Goal: Task Accomplishment & Management: Manage account settings

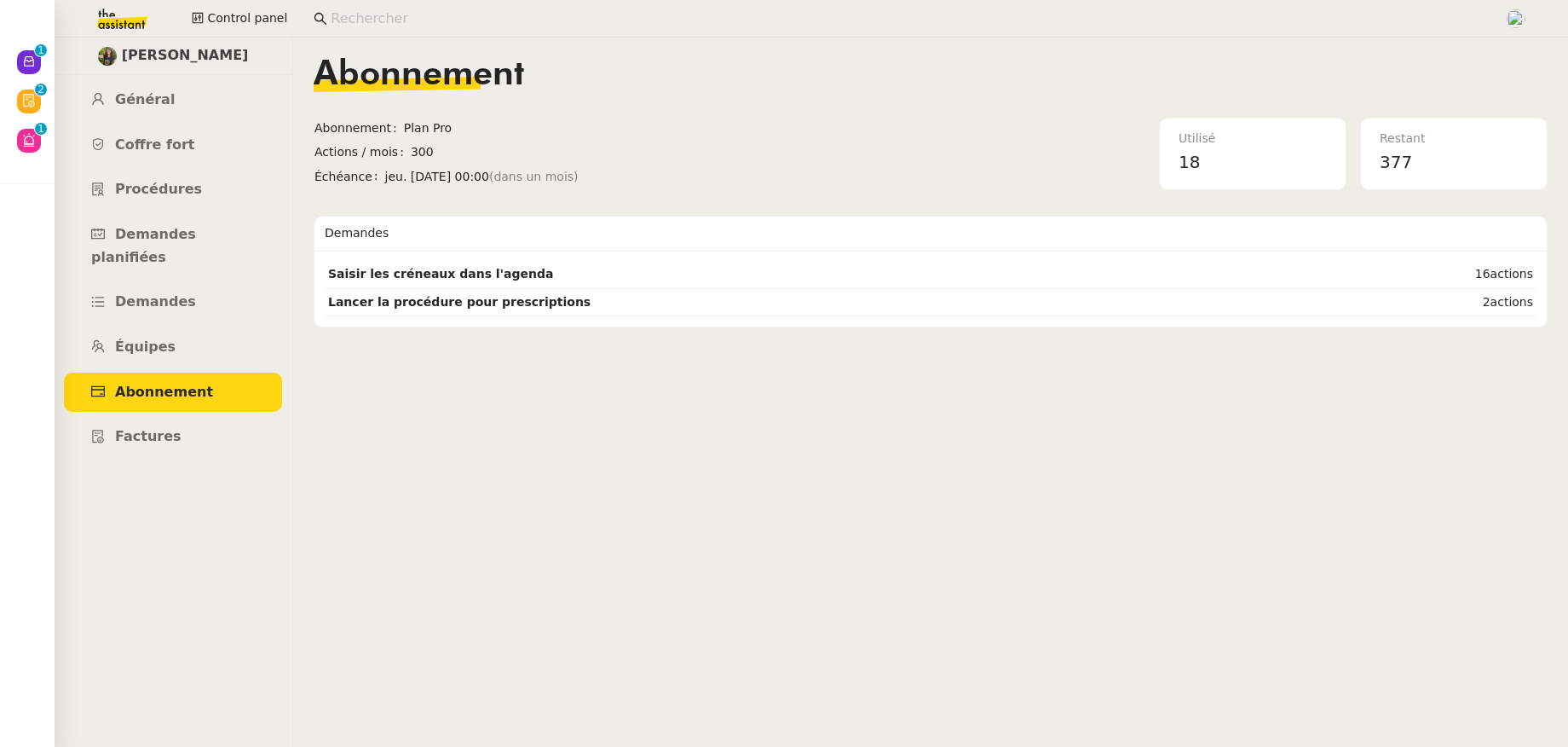
click at [485, 18] on input at bounding box center [908, 18] width 1156 height 23
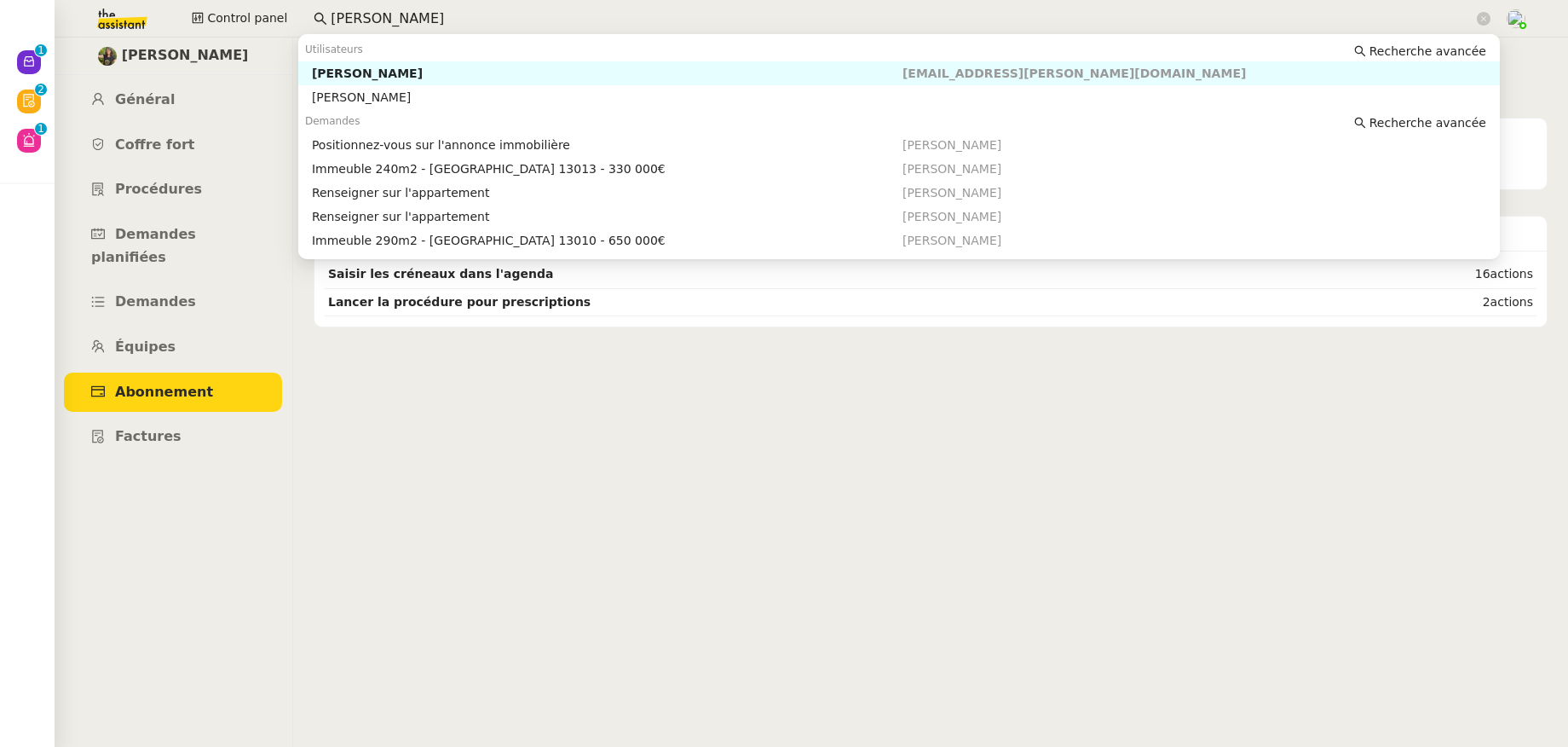
click at [506, 68] on div "[PERSON_NAME]" at bounding box center [607, 73] width 591 height 16
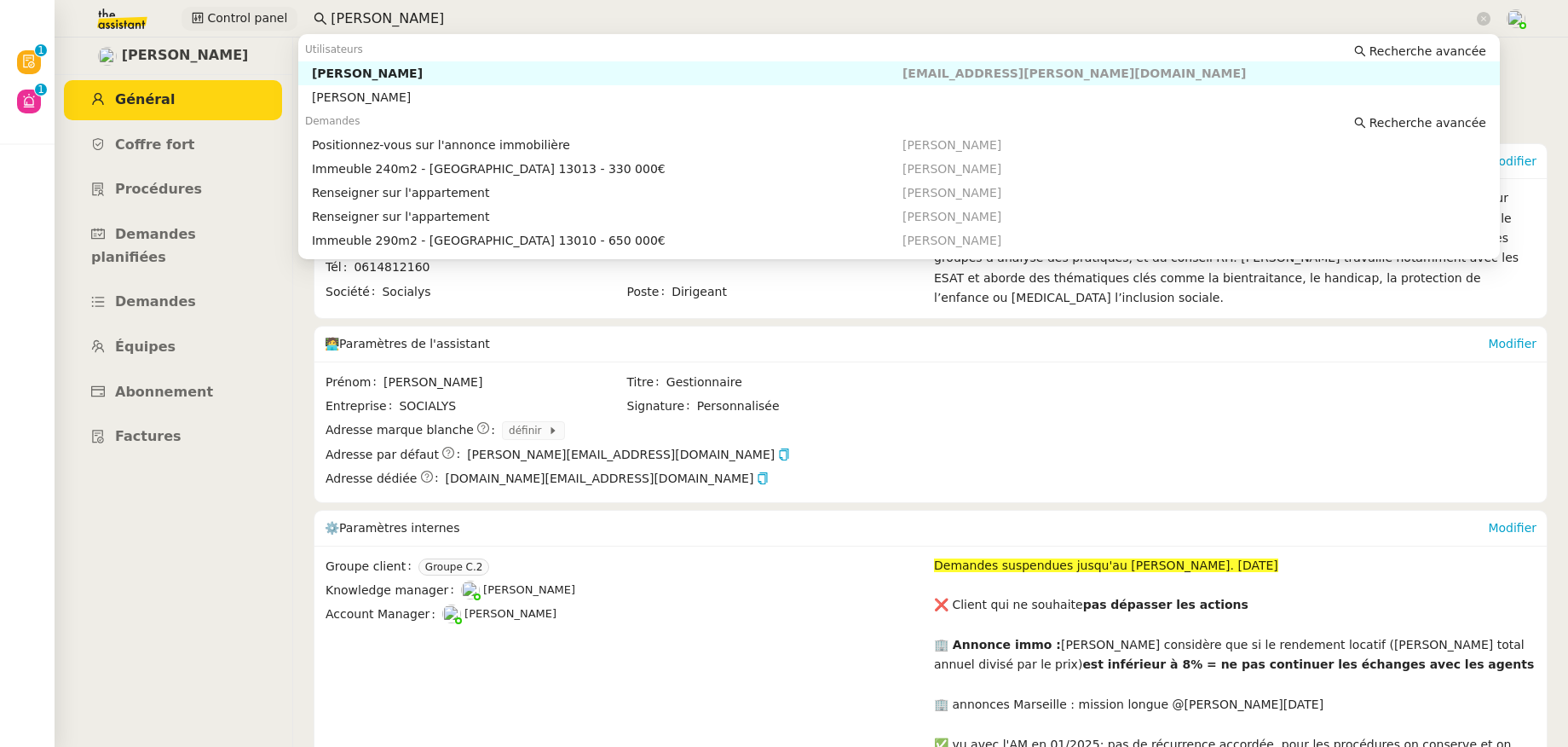
drag, startPoint x: 340, startPoint y: 11, endPoint x: 291, endPoint y: 11, distance: 49.0
click at [291, 11] on div "Control panel [PERSON_NAME]" at bounding box center [784, 18] width 1483 height 38
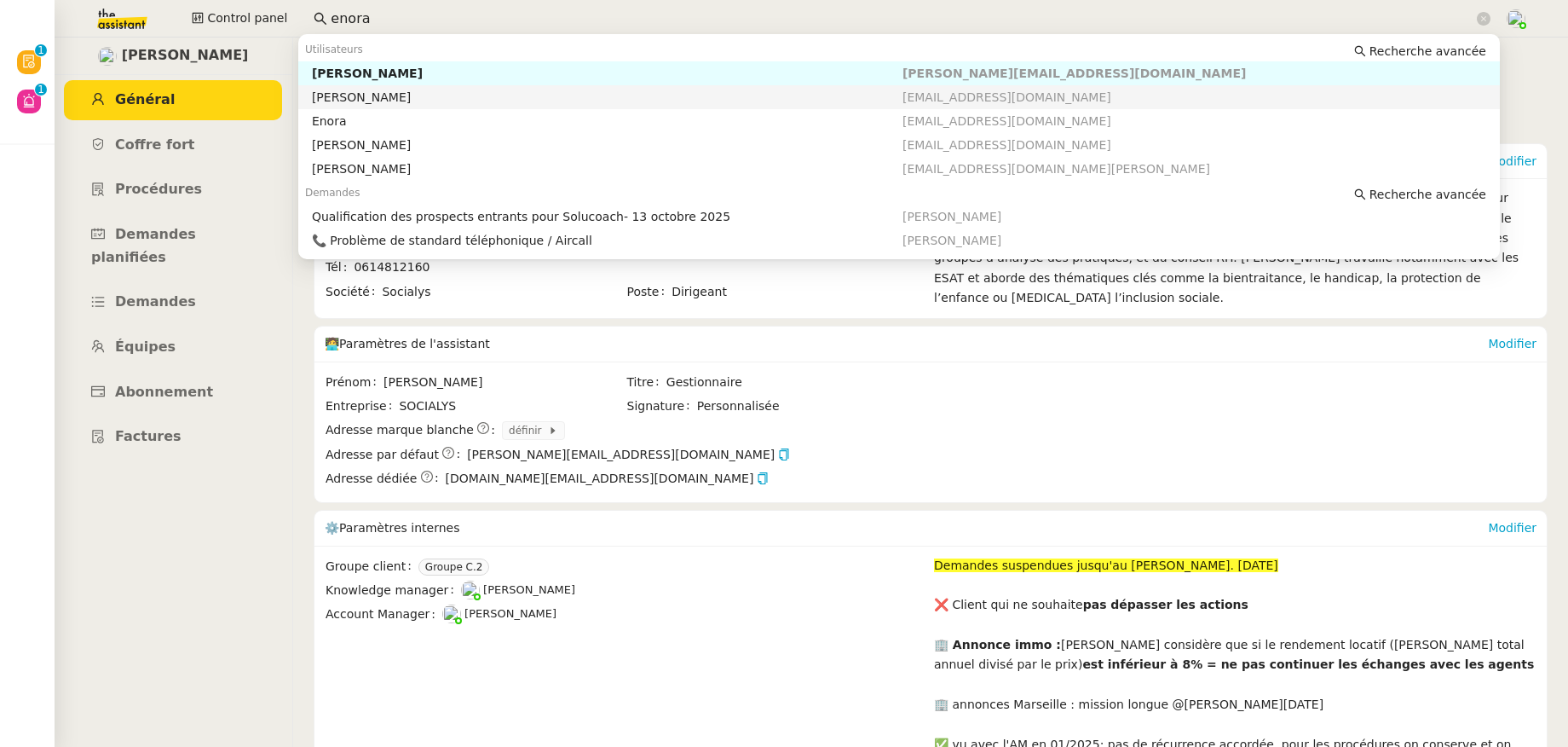
click at [346, 99] on div "[PERSON_NAME]" at bounding box center [607, 97] width 591 height 16
type input "enora"
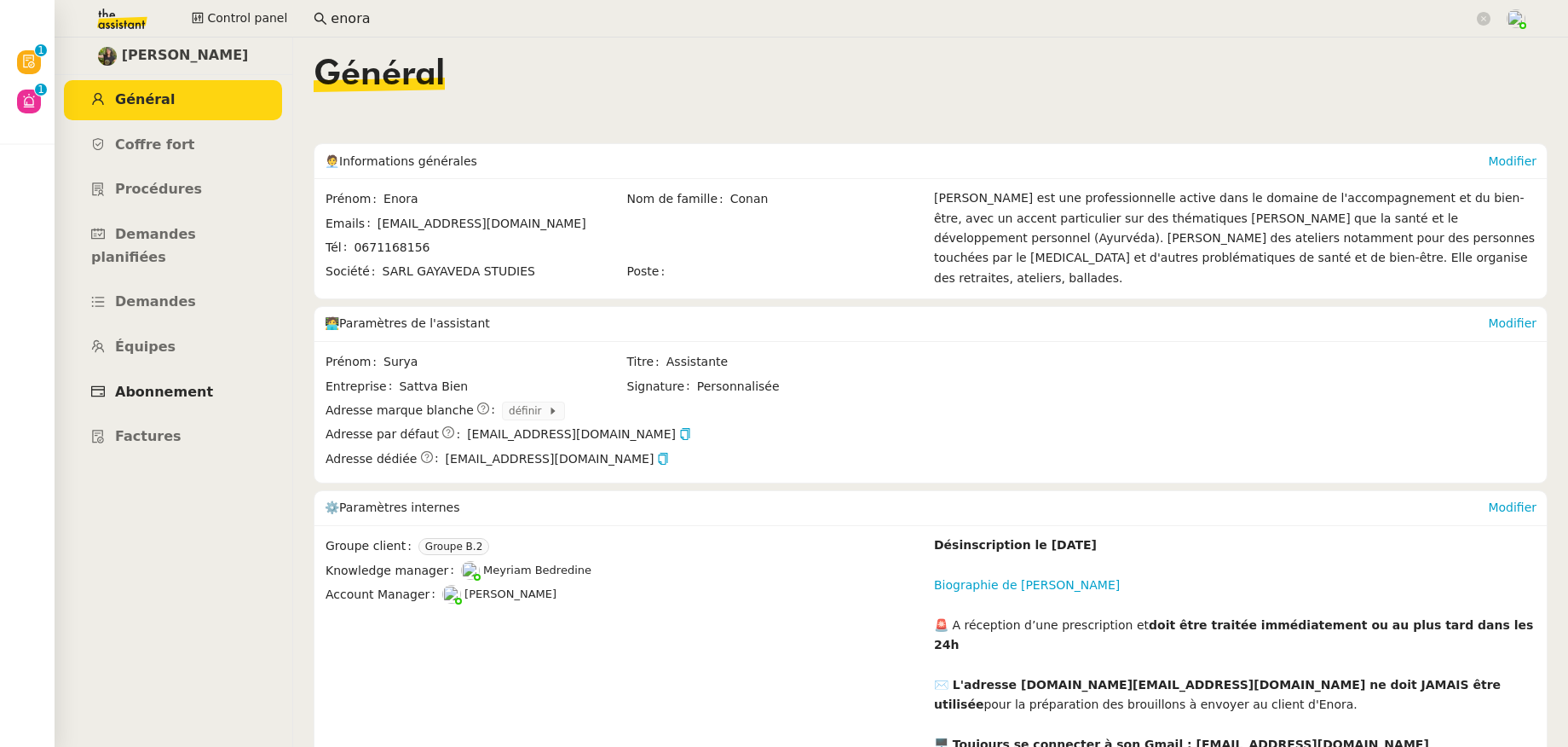
click at [191, 384] on span "Abonnement" at bounding box center [164, 392] width 98 height 17
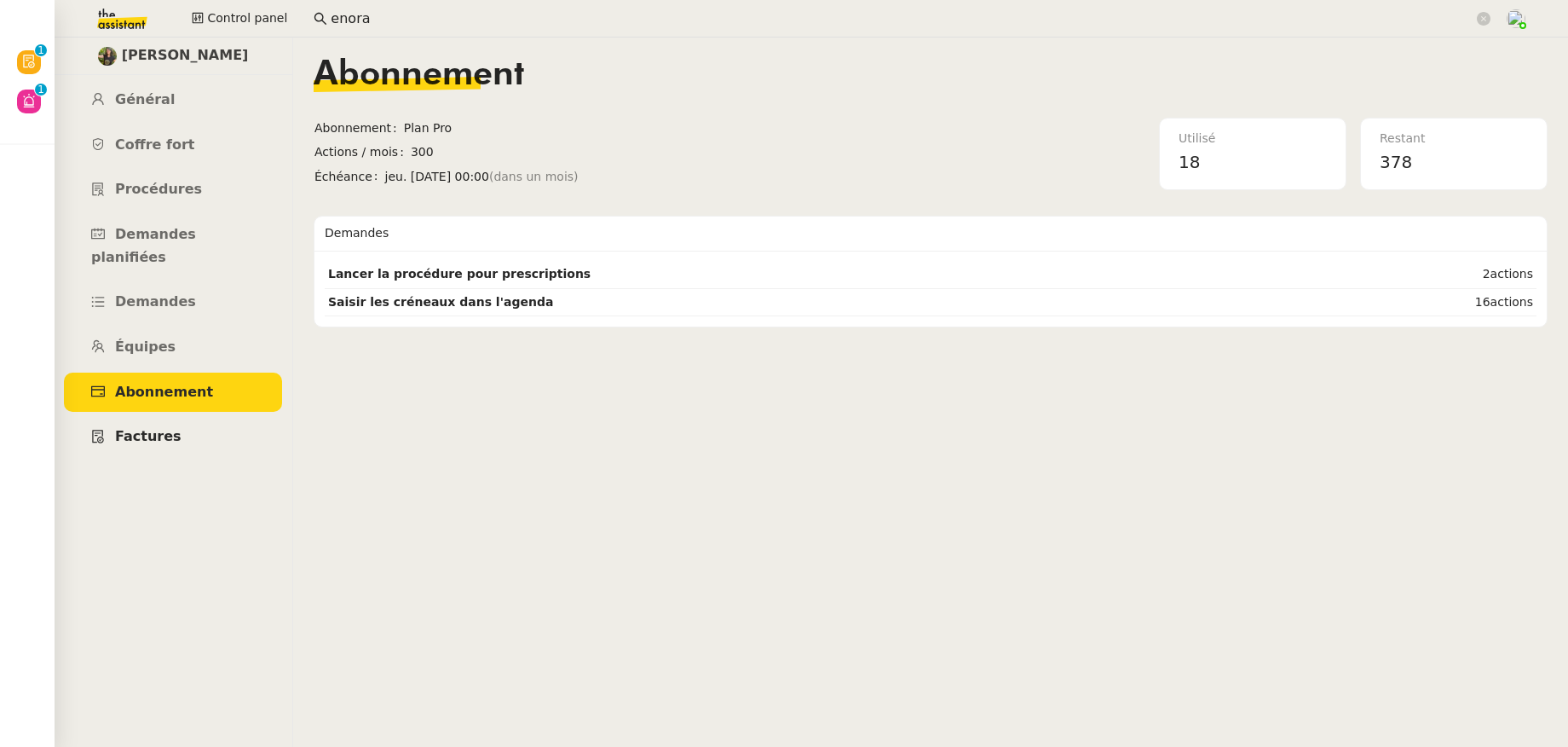
click at [171, 428] on span "Factures" at bounding box center [149, 437] width 66 height 17
click at [162, 100] on span "Général" at bounding box center [145, 100] width 60 height 17
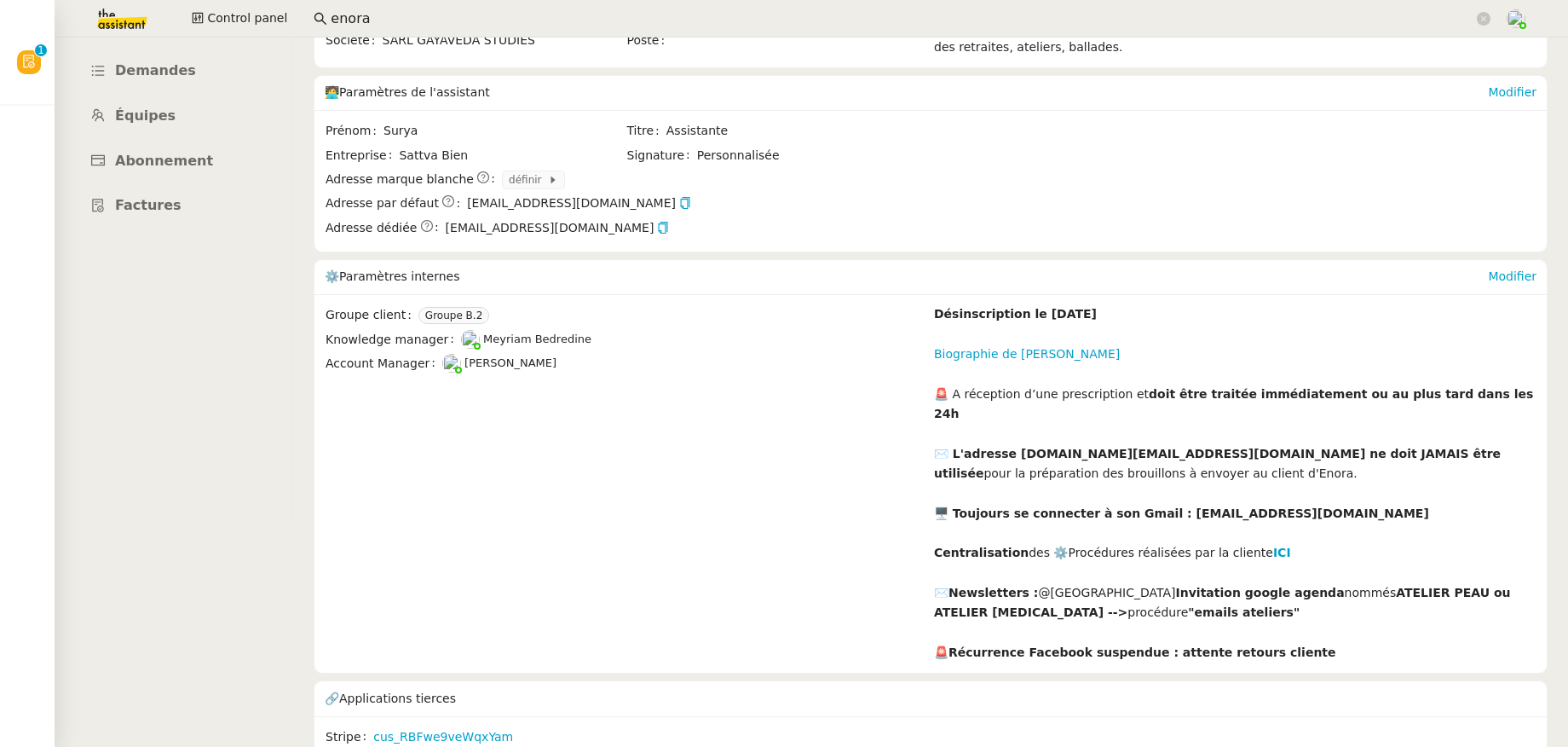
scroll to position [233, 0]
click at [470, 726] on link "cus_RBFwe9veWqxYam" at bounding box center [443, 735] width 139 height 19
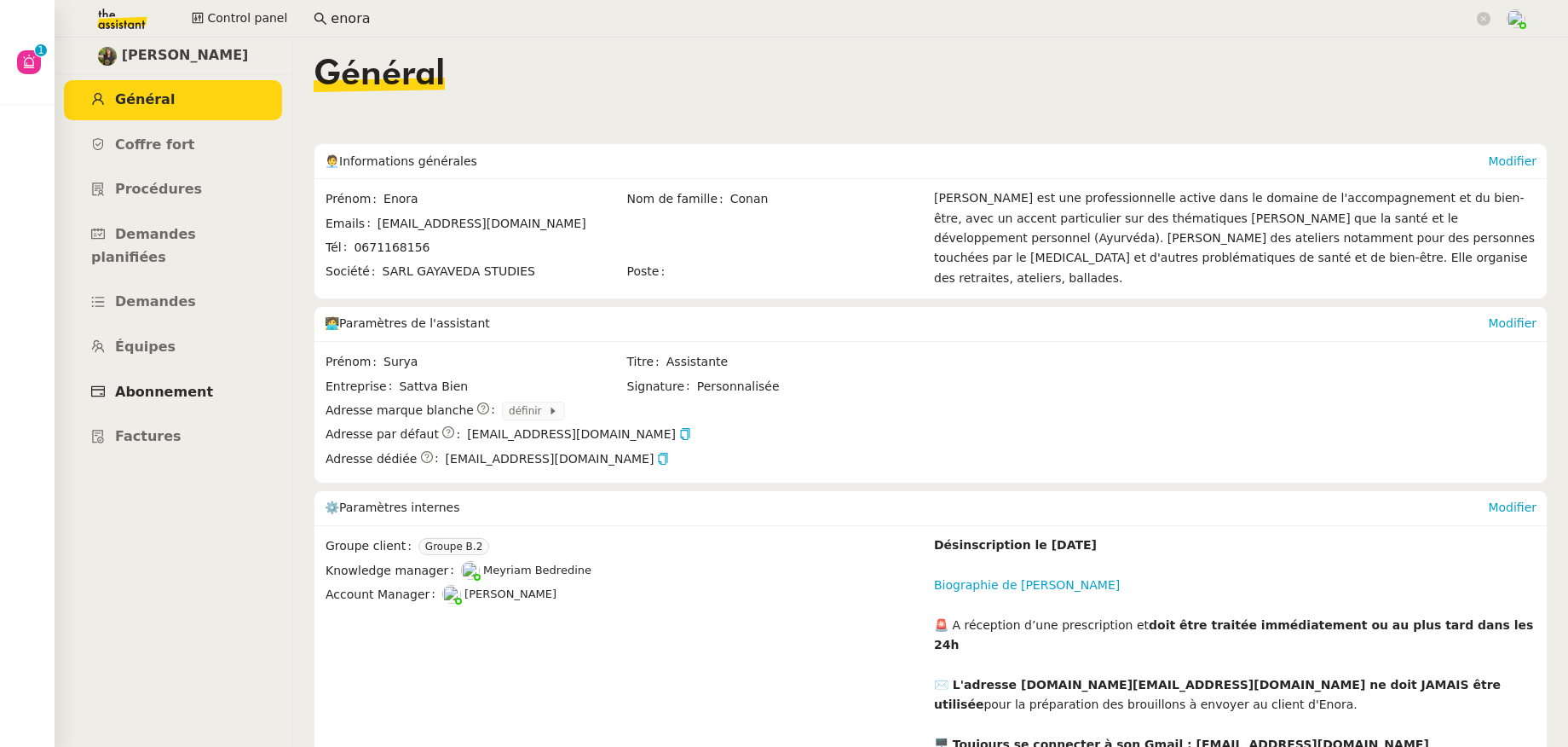
click at [194, 384] on span "Abonnement" at bounding box center [164, 392] width 98 height 17
